Goal: Transaction & Acquisition: Purchase product/service

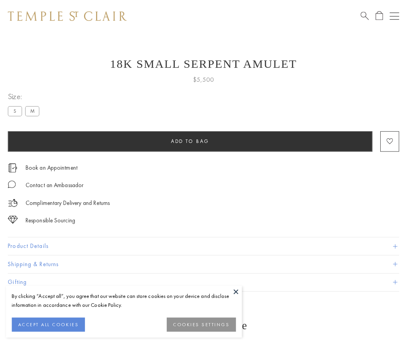
scroll to position [31, 0]
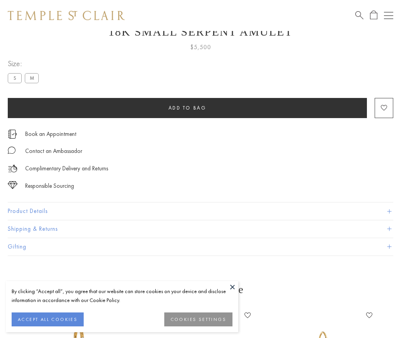
click at [187, 108] on span "Add to bag" at bounding box center [188, 108] width 38 height 7
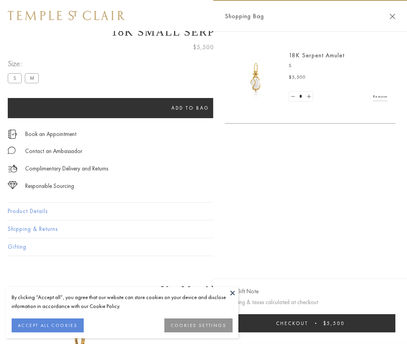
click at [312, 323] on button "Checkout $5,500" at bounding box center [310, 323] width 170 height 18
